Goal: Task Accomplishment & Management: Manage account settings

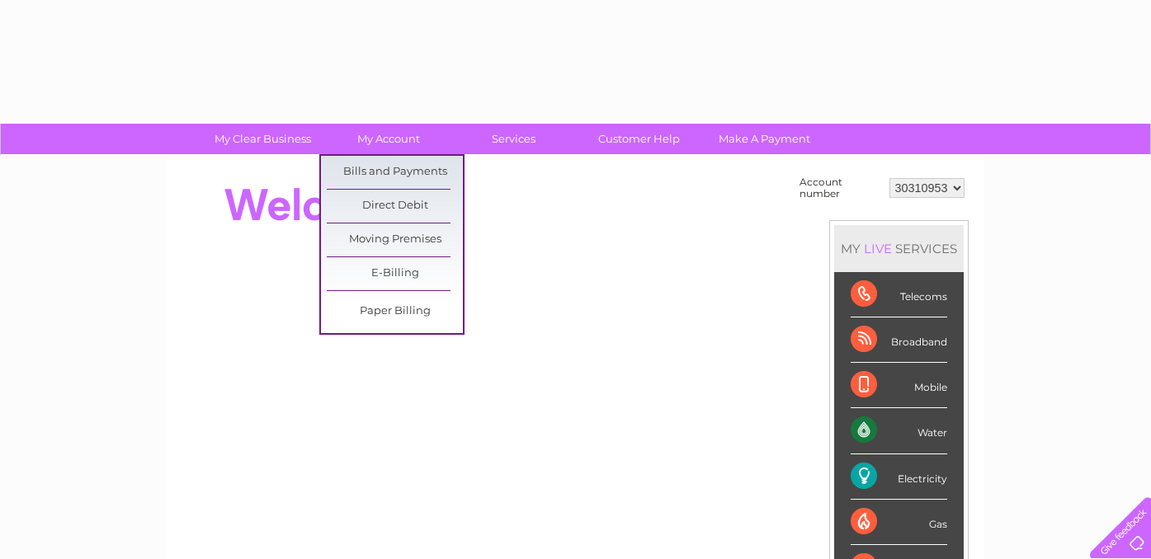
click at [395, 169] on link "Bills and Payments" at bounding box center [395, 172] width 136 height 33
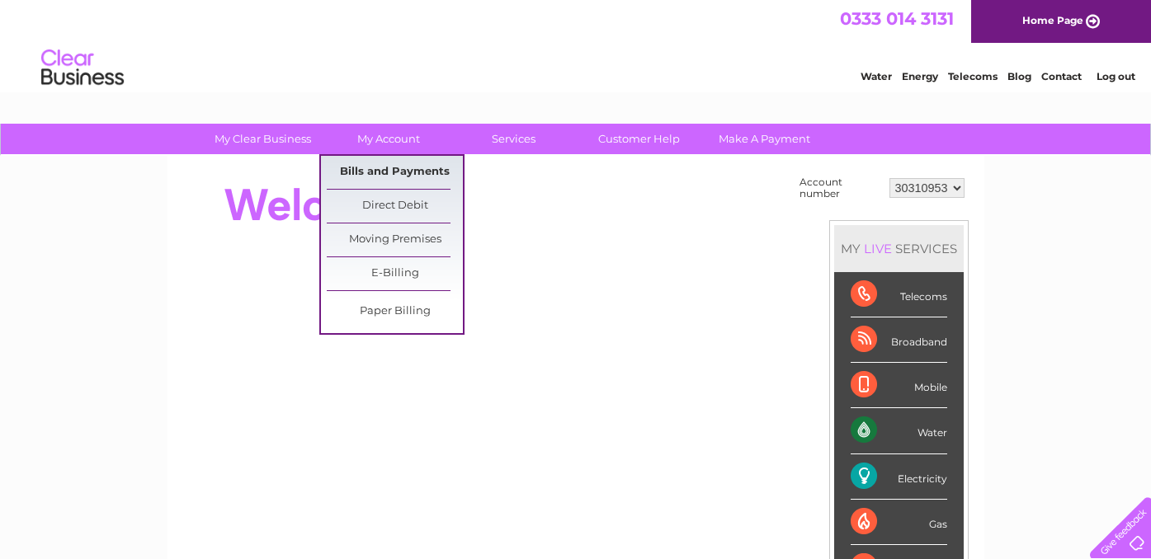
click at [388, 181] on link "Bills and Payments" at bounding box center [395, 172] width 136 height 33
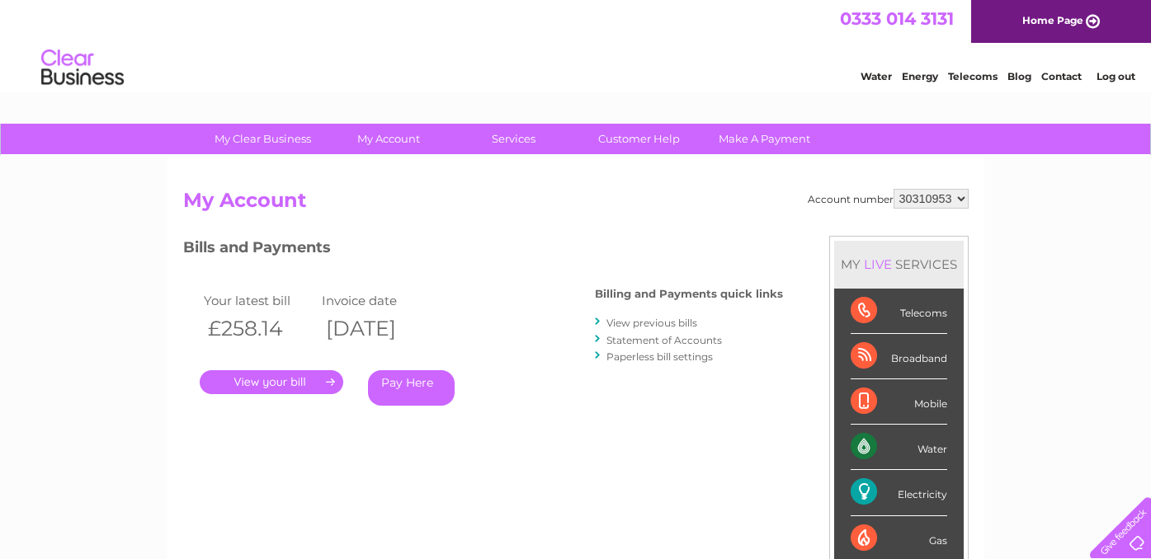
click at [261, 389] on link "." at bounding box center [272, 382] width 144 height 24
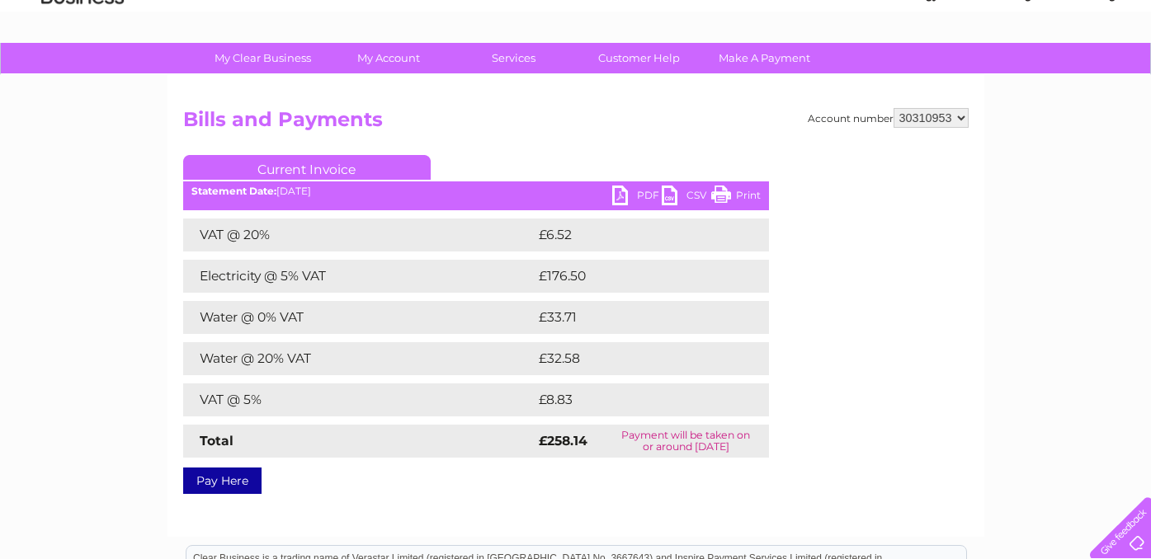
scroll to position [86, 0]
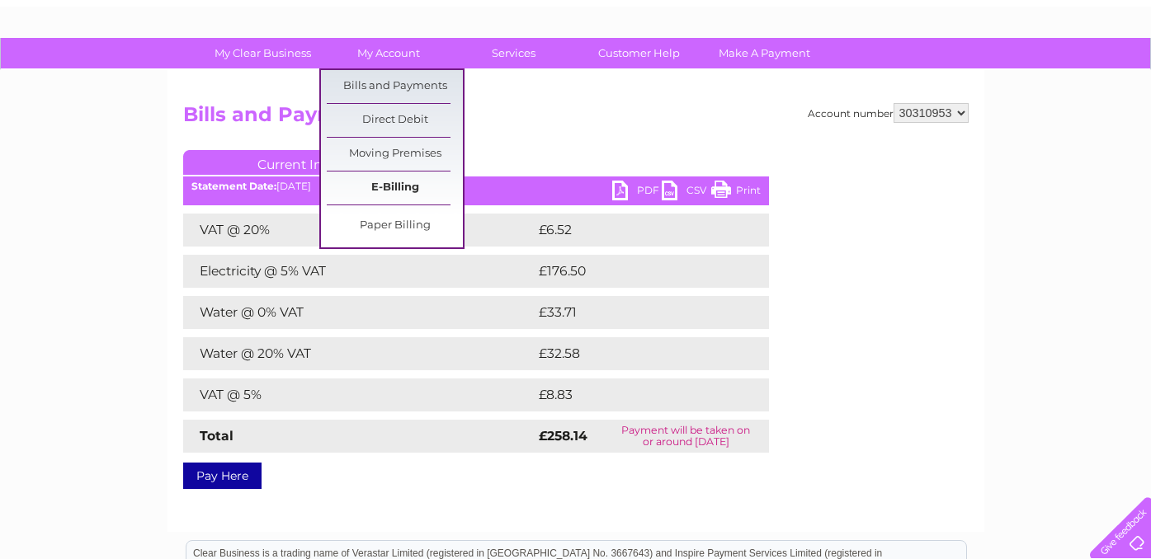
click at [408, 178] on link "E-Billing" at bounding box center [395, 188] width 136 height 33
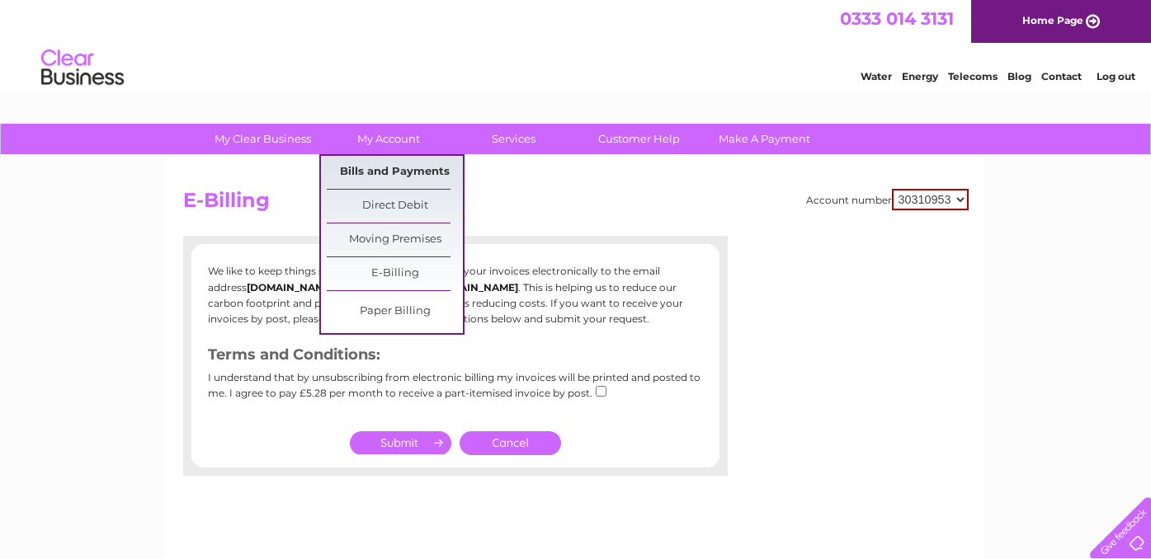
click at [412, 177] on link "Bills and Payments" at bounding box center [395, 172] width 136 height 33
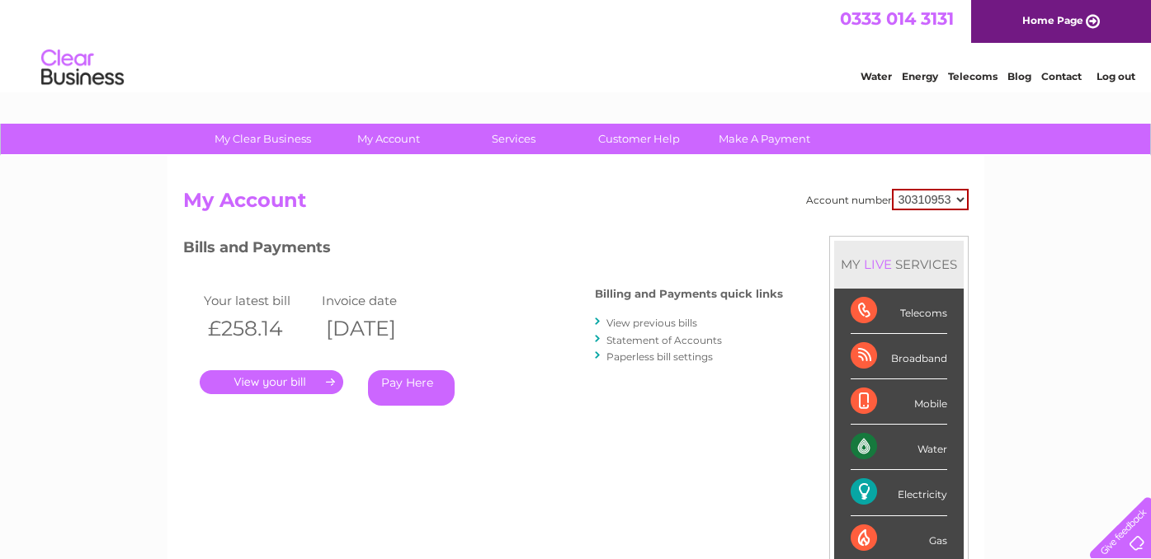
click at [663, 325] on link "View previous bills" at bounding box center [651, 323] width 91 height 12
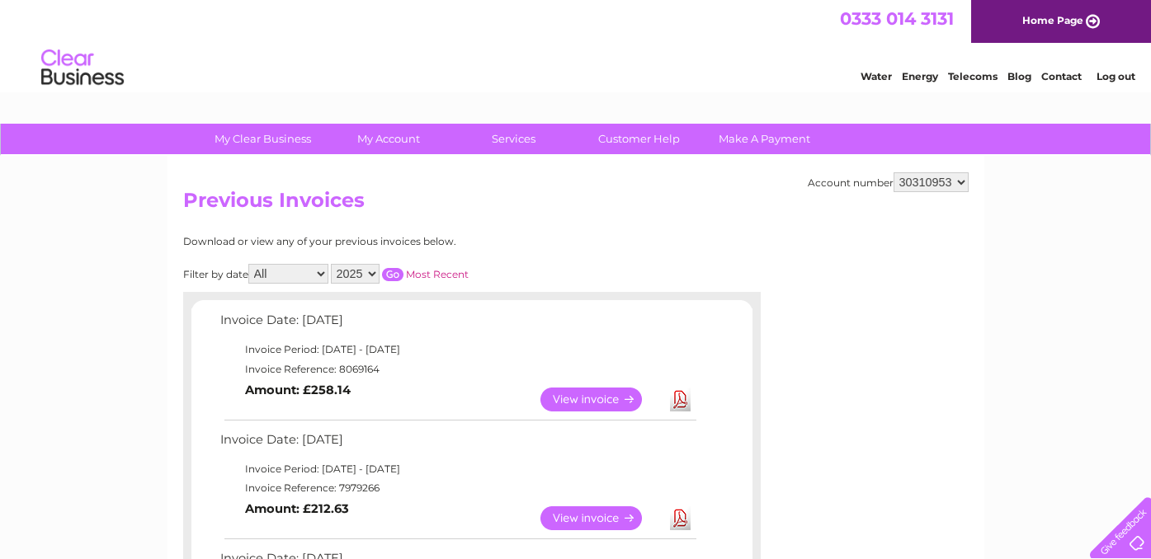
click at [592, 395] on link "View" at bounding box center [600, 400] width 121 height 24
click at [596, 509] on link "View" at bounding box center [600, 518] width 121 height 24
click at [393, 372] on td "Invoice Reference: 8069164" at bounding box center [457, 370] width 482 height 20
click at [553, 399] on link "View" at bounding box center [600, 400] width 121 height 24
click at [579, 393] on link "View" at bounding box center [600, 400] width 121 height 24
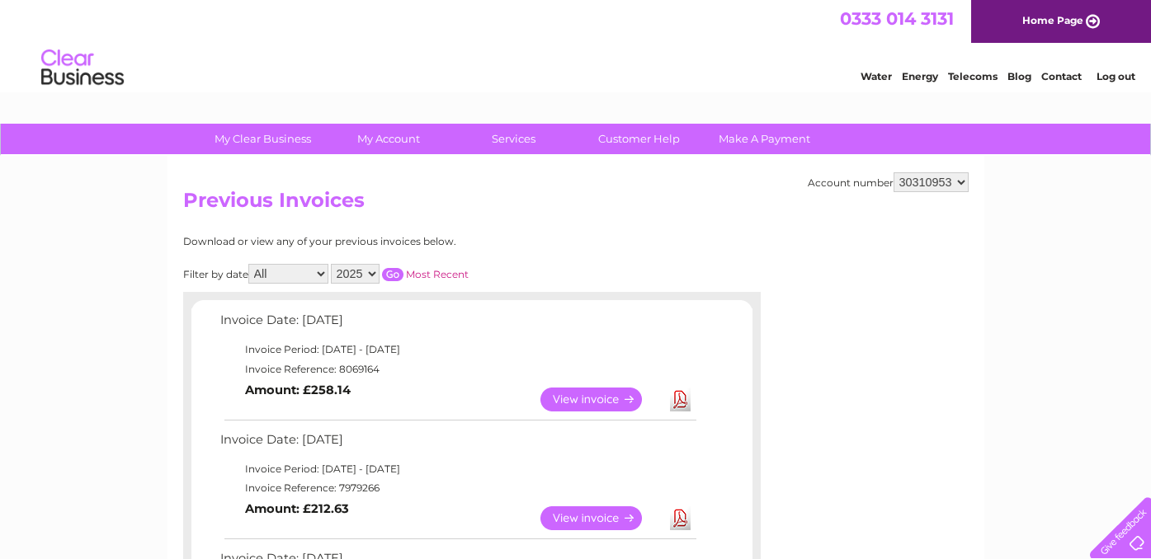
click at [603, 523] on link "View" at bounding box center [600, 518] width 121 height 24
